Goal: Check status: Check status

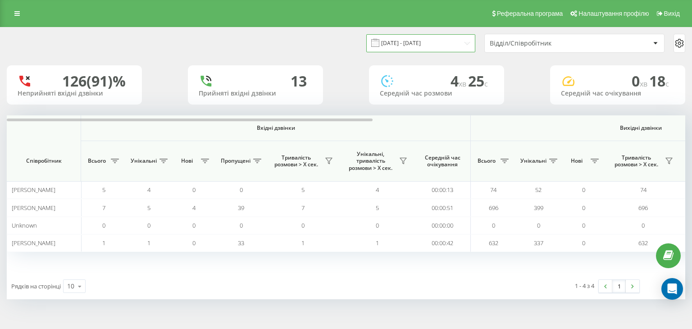
click at [405, 41] on input "[DATE] - [DATE]" at bounding box center [420, 43] width 109 height 18
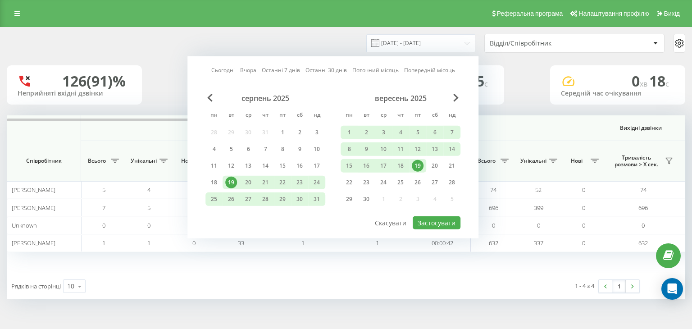
click at [413, 166] on div "19" at bounding box center [418, 166] width 12 height 12
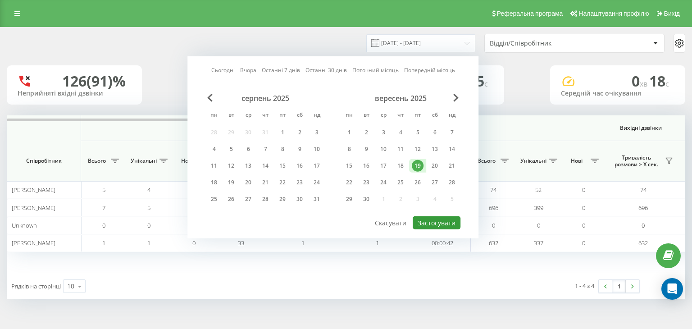
click at [431, 222] on button "Застосувати" at bounding box center [437, 222] width 48 height 13
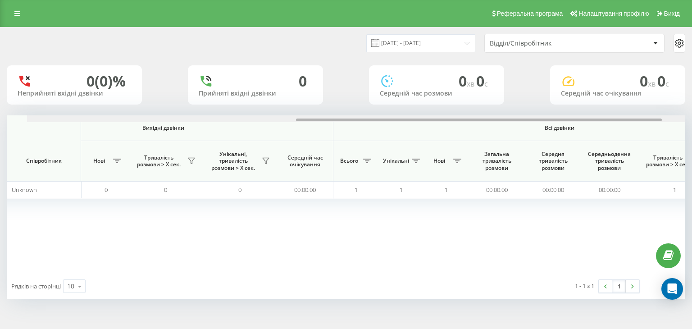
scroll to position [0, 497]
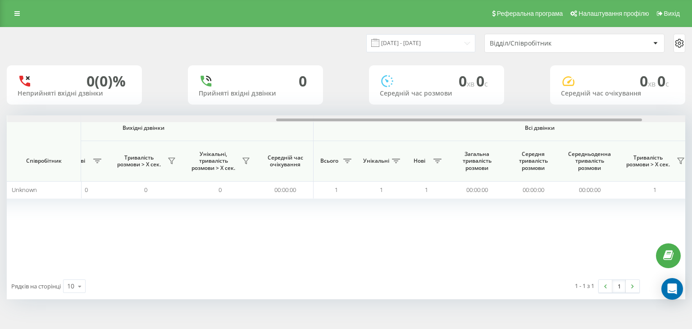
drag, startPoint x: 270, startPoint y: 119, endPoint x: 539, endPoint y: 129, distance: 269.2
click at [539, 129] on div "Вхідні дзвінки Вихідні дзвінки Всі дзвінки Співробітник Всього Унікальні Нові П…" at bounding box center [346, 194] width 679 height 158
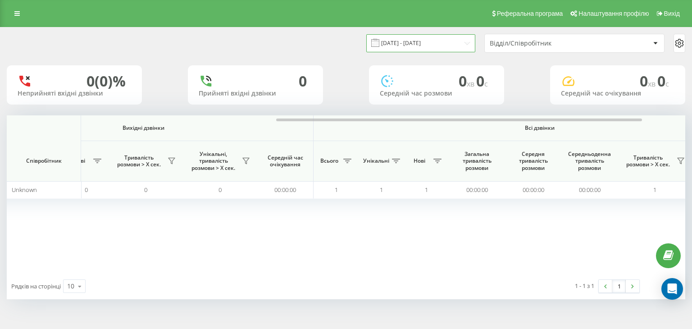
click at [382, 47] on input "[DATE] - [DATE]" at bounding box center [420, 43] width 109 height 18
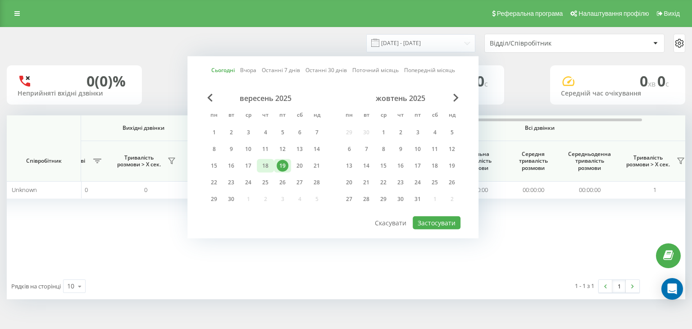
click at [270, 164] on div "18" at bounding box center [266, 166] width 12 height 12
click at [439, 219] on button "Застосувати" at bounding box center [437, 222] width 48 height 13
type input "[DATE] - [DATE]"
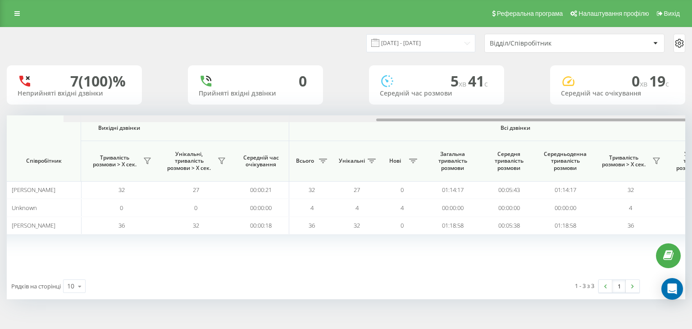
scroll to position [0, 579]
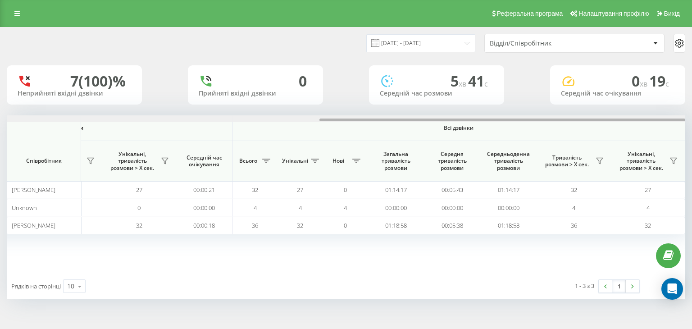
drag, startPoint x: 298, startPoint y: 120, endPoint x: 629, endPoint y: 160, distance: 333.1
click at [629, 160] on div "Вхідні дзвінки Вихідні дзвінки Всі дзвінки Співробітник Всього Унікальні Нові П…" at bounding box center [346, 194] width 679 height 158
click at [600, 163] on icon at bounding box center [600, 161] width 6 height 6
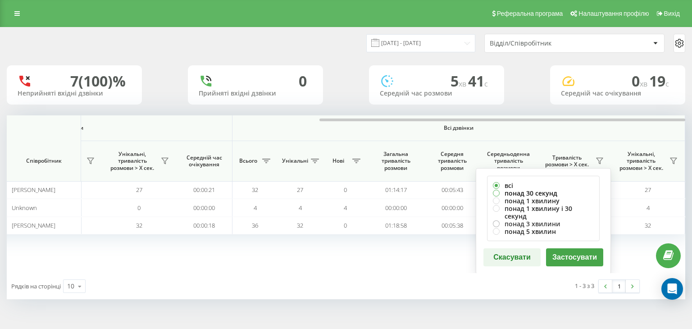
drag, startPoint x: 550, startPoint y: 191, endPoint x: 559, endPoint y: 217, distance: 27.1
click at [550, 191] on label "понад 30 секунд" at bounding box center [543, 193] width 101 height 8
radio input "true"
click at [576, 251] on button "Застосувати" at bounding box center [574, 257] width 57 height 18
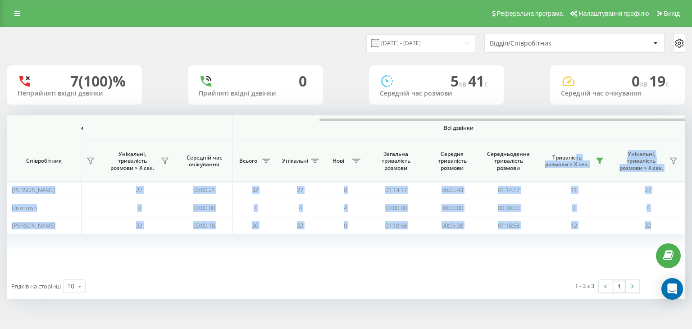
drag, startPoint x: 349, startPoint y: 118, endPoint x: 575, endPoint y: 146, distance: 228.0
click at [575, 146] on div "Вхідні дзвінки Вихідні дзвінки Всі дзвінки Співробітник Всього Унікальні Нові П…" at bounding box center [346, 194] width 679 height 158
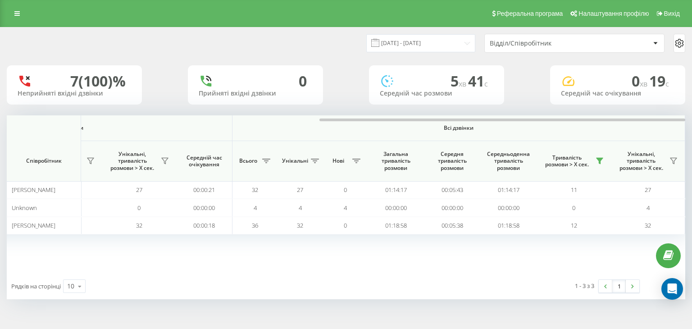
click at [473, 278] on div "1 - 3 з 3 1" at bounding box center [519, 286] width 255 height 26
click at [443, 45] on input "[DATE] - [DATE]" at bounding box center [420, 43] width 109 height 18
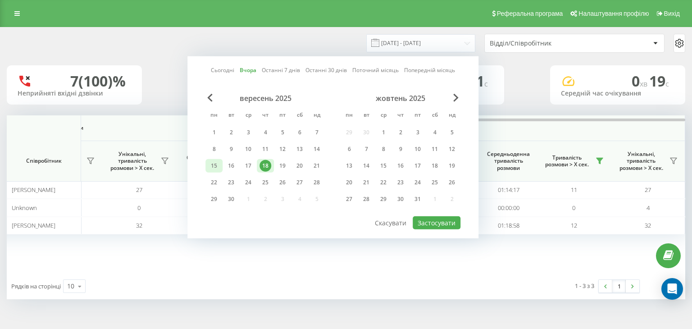
click at [207, 164] on div "15" at bounding box center [213, 166] width 17 height 14
click at [262, 161] on div "18" at bounding box center [266, 166] width 12 height 12
click at [436, 216] on button "Застосувати" at bounding box center [437, 222] width 48 height 13
type input "[DATE] - [DATE]"
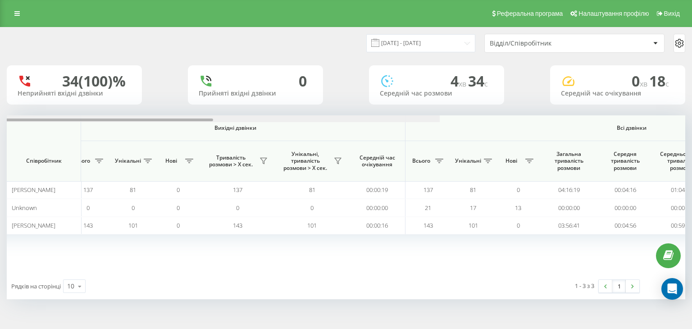
scroll to position [0, 579]
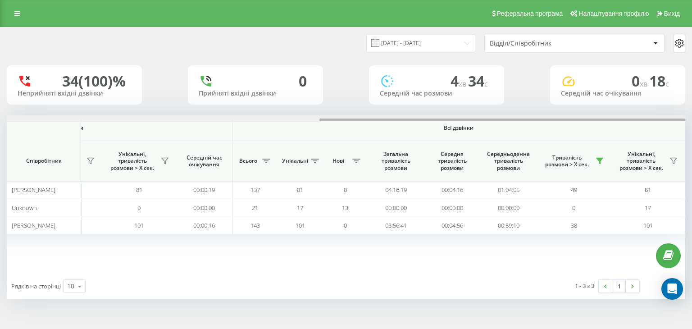
drag, startPoint x: 269, startPoint y: 121, endPoint x: 642, endPoint y: 165, distance: 375.7
click at [649, 155] on div "Вхідні дзвінки Вихідні дзвінки Всі дзвінки Співробітник Всього Унікальні Нові П…" at bounding box center [346, 194] width 679 height 158
click at [572, 237] on div "Вхідні дзвінки Вихідні дзвінки Всі дзвінки Співробітник Всього Унікальні Нові П…" at bounding box center [346, 194] width 679 height 158
